Goal: Task Accomplishment & Management: Manage account settings

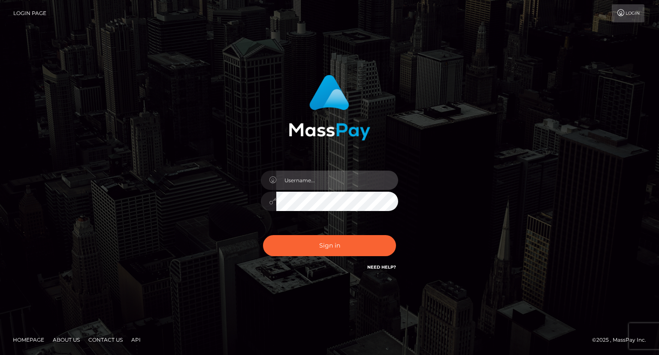
click at [305, 180] on input "text" at bounding box center [337, 179] width 122 height 19
type input "Mirasol.spree"
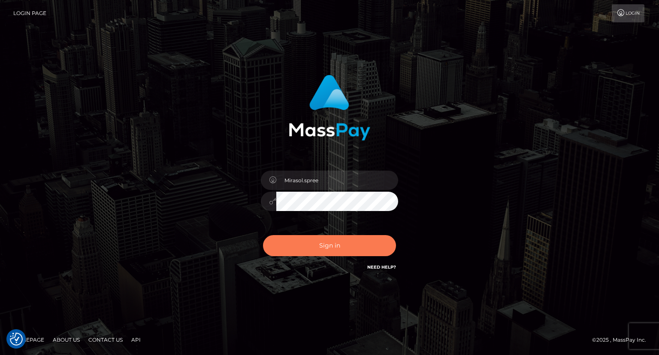
click at [340, 242] on button "Sign in" at bounding box center [329, 245] width 133 height 21
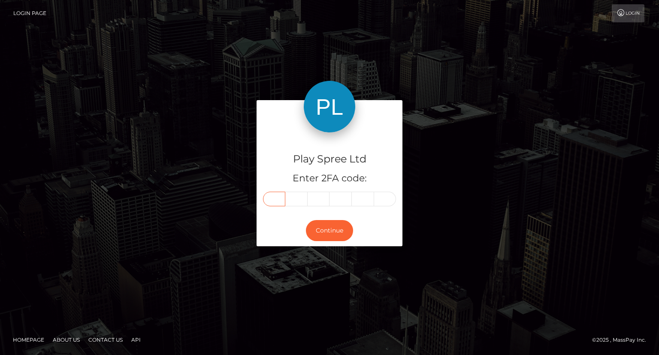
click at [274, 198] on input "text" at bounding box center [274, 198] width 22 height 15
type input "7"
type input "6"
type input "2"
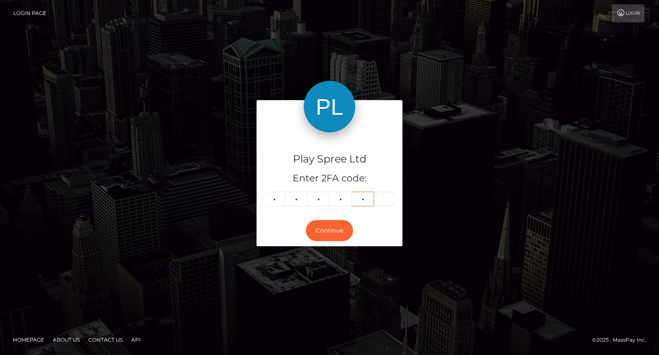
type input "1"
type input "5"
click at [319, 225] on button "Continue" at bounding box center [329, 230] width 47 height 21
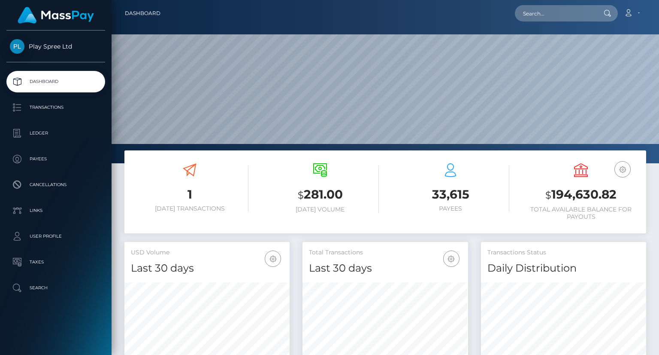
scroll to position [152, 165]
drag, startPoint x: 551, startPoint y: 194, endPoint x: 617, endPoint y: 189, distance: 65.9
click at [617, 189] on h3 "$ 194,630.82" at bounding box center [581, 195] width 118 height 18
copy h3 "194,630.82"
